Goal: Task Accomplishment & Management: Use online tool/utility

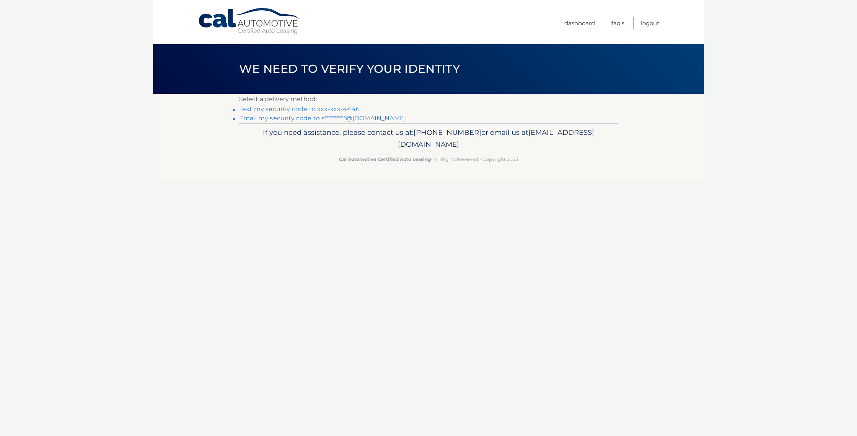
click at [261, 109] on link "Text my security code to xxx-xxx-4446" at bounding box center [299, 108] width 121 height 7
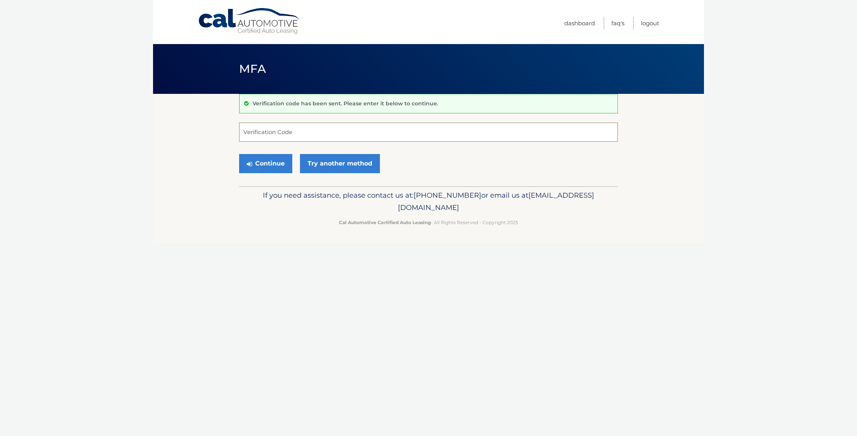
click at [293, 133] on input "Verification Code" at bounding box center [428, 131] width 379 height 19
type input "754867"
click at [276, 165] on button "Continue" at bounding box center [265, 163] width 53 height 19
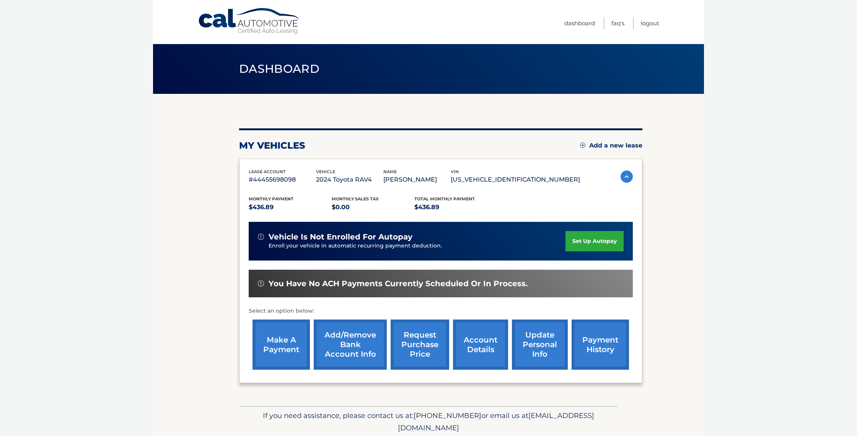
click at [266, 333] on link "make a payment" at bounding box center [281, 344] width 57 height 50
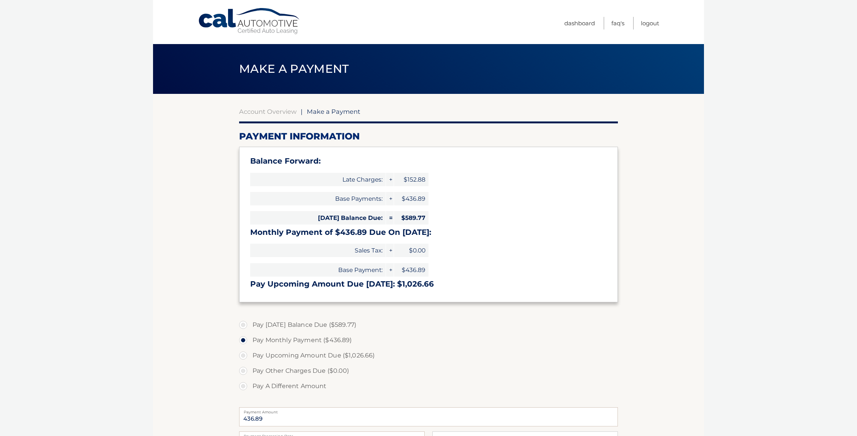
select select "ZWIxZTE0MGUtZjM5Mi00NTg4LWEwMTYtMmRmYzRkZTlhM2E3"
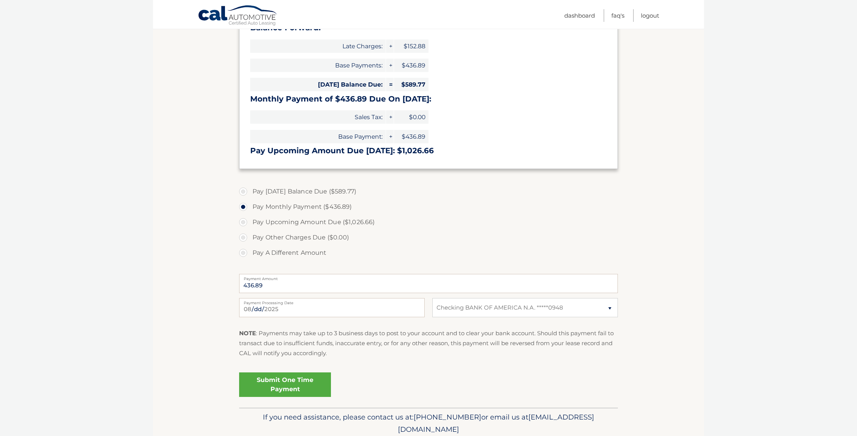
scroll to position [163, 0]
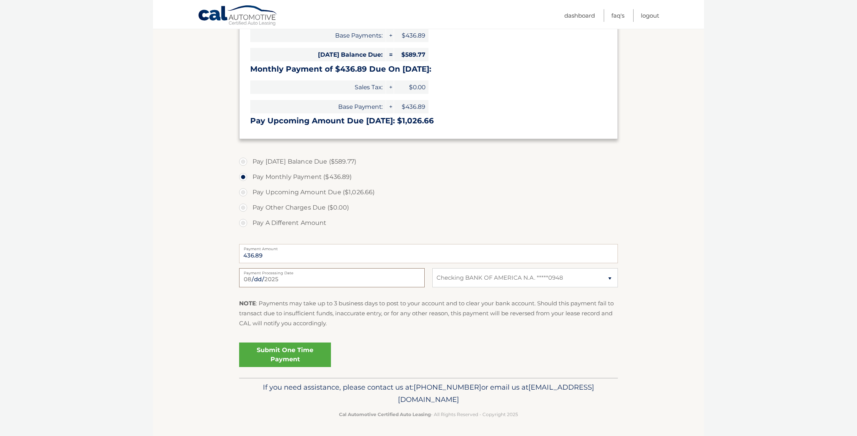
click at [307, 282] on input "2025-08-14" at bounding box center [332, 277] width 186 height 19
type input "2025-08-15"
click at [315, 350] on link "Submit One Time Payment" at bounding box center [285, 354] width 92 height 24
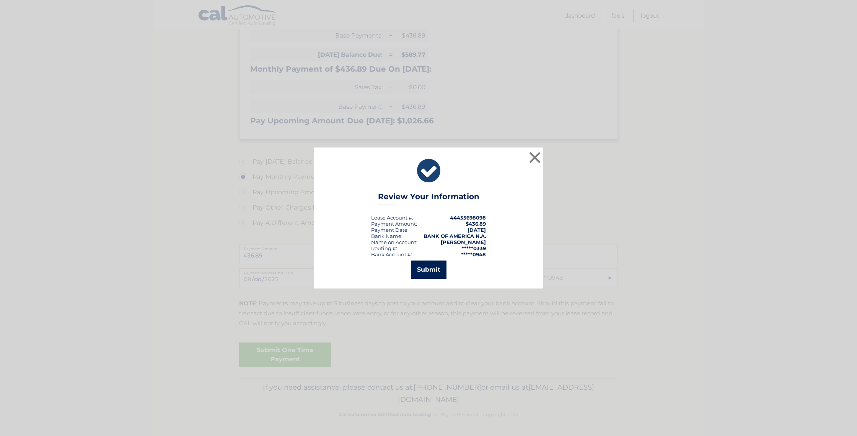
click at [428, 268] on button "Submit" at bounding box center [429, 269] width 36 height 18
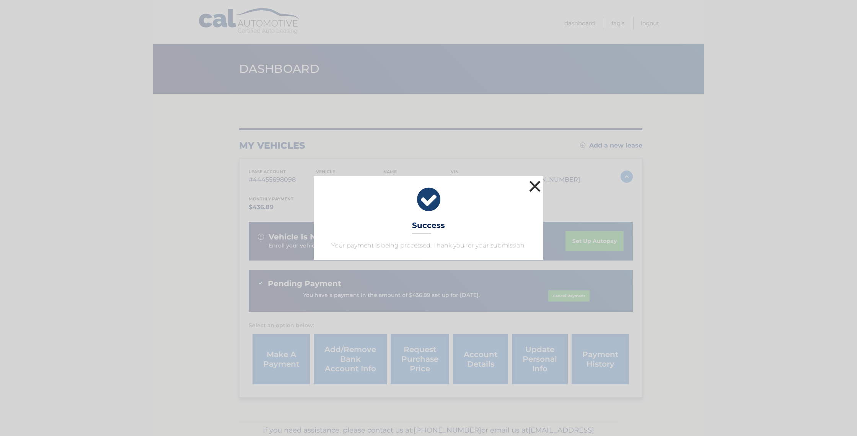
click at [533, 185] on button "×" at bounding box center [534, 185] width 15 height 15
